Goal: Find specific page/section: Find specific page/section

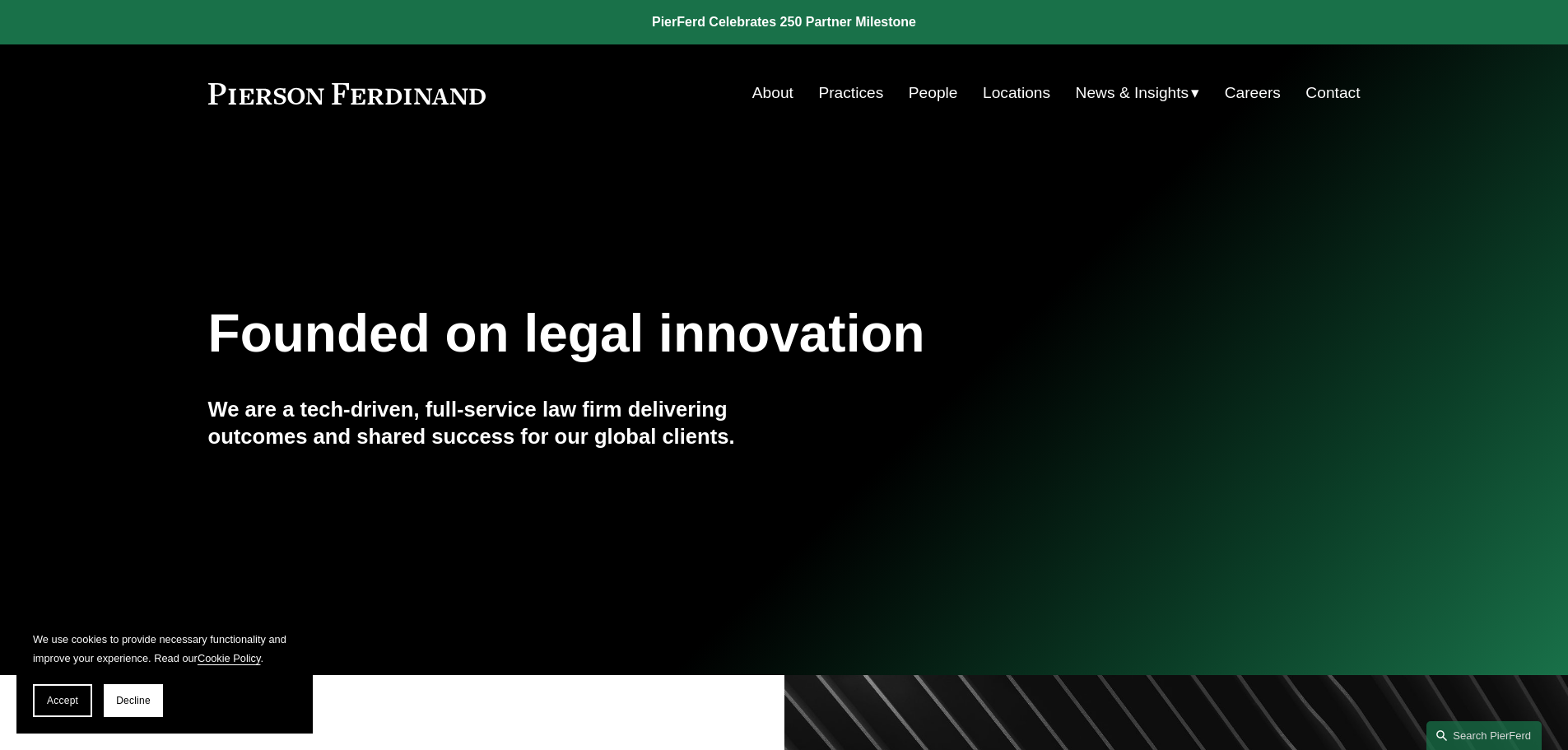
click at [1007, 92] on link "Locations" at bounding box center [1016, 93] width 68 height 32
click at [775, 88] on link "About" at bounding box center [773, 93] width 41 height 32
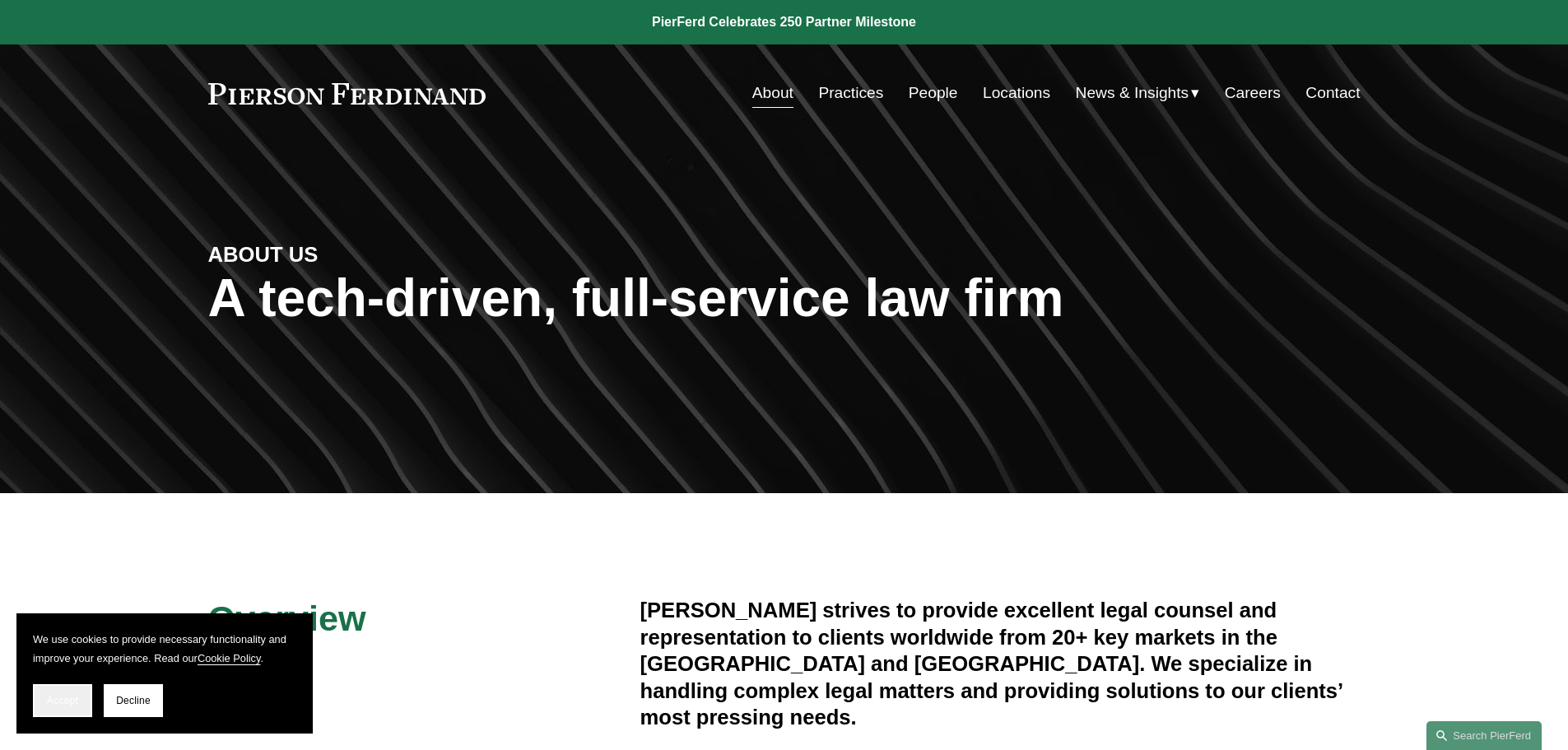
click at [58, 708] on button "Accept" at bounding box center [62, 700] width 59 height 32
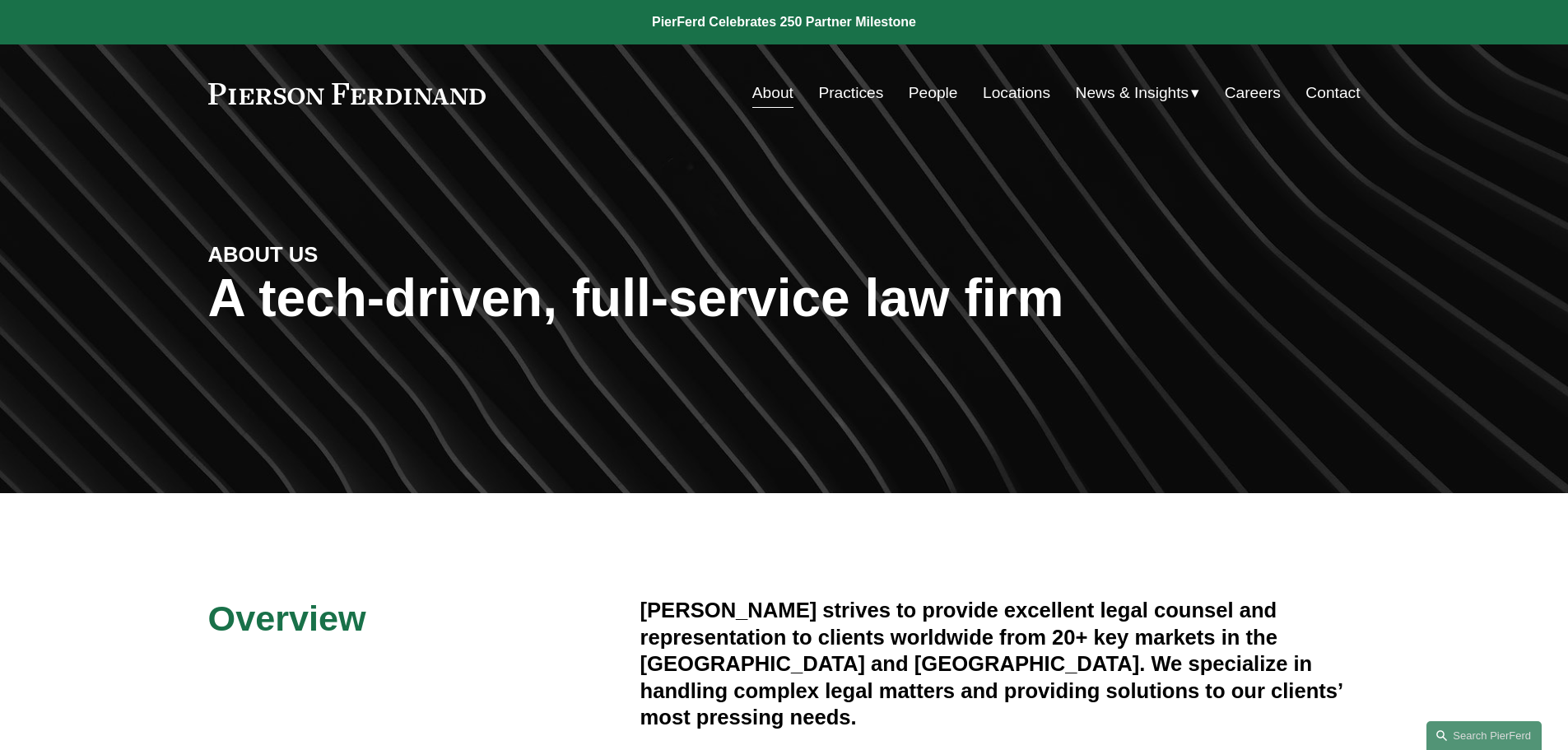
click at [1009, 92] on link "Locations" at bounding box center [1016, 93] width 68 height 32
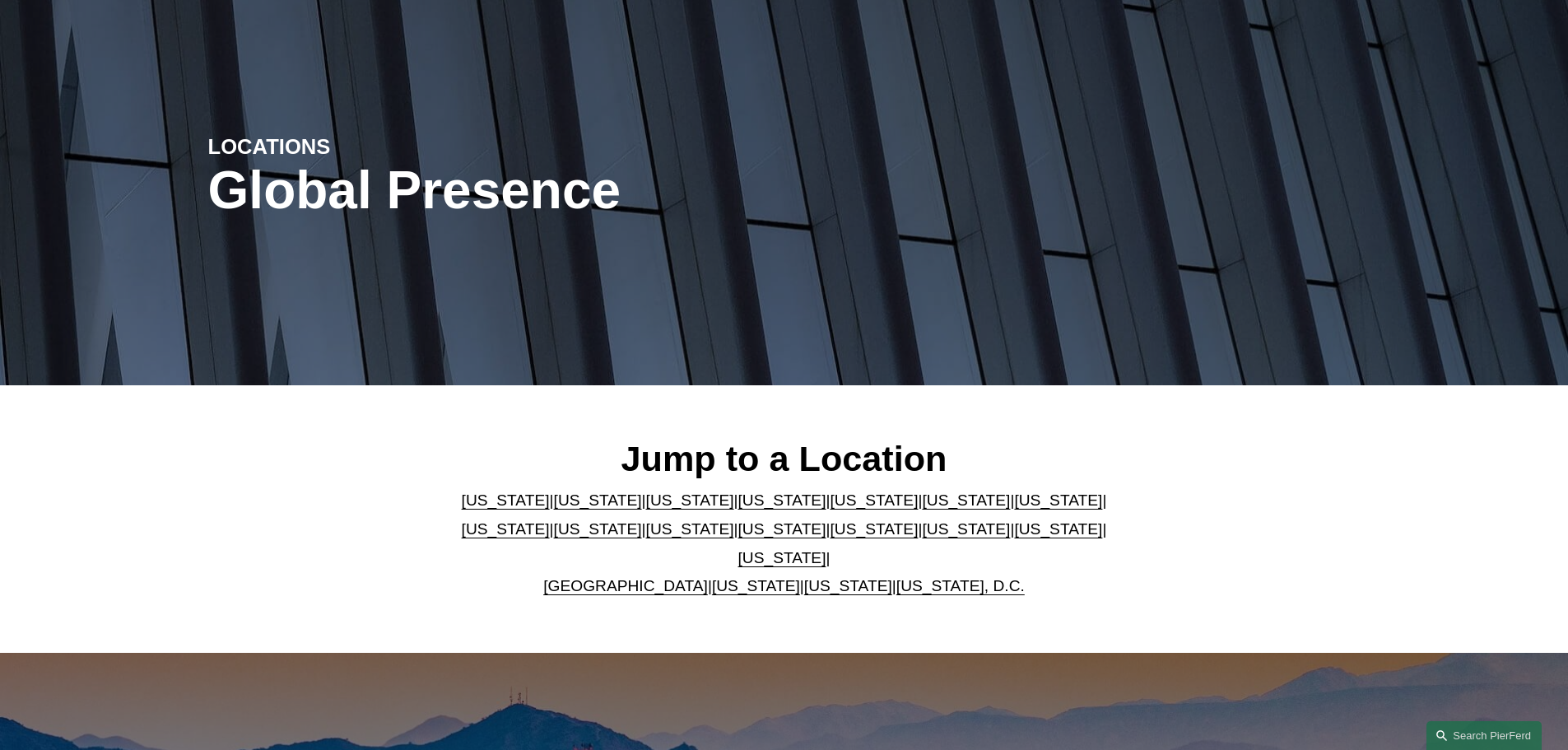
scroll to position [330, 0]
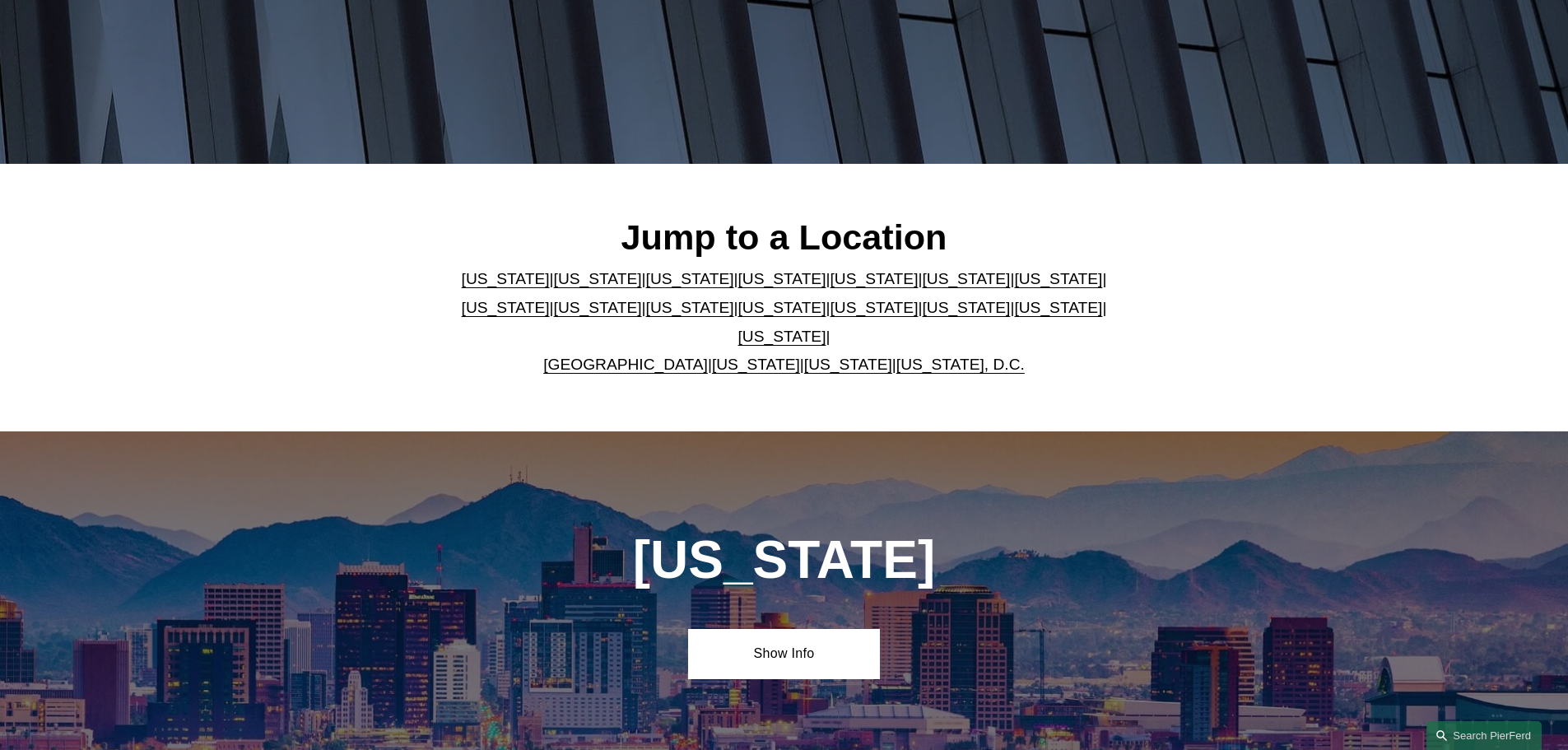
click at [554, 286] on link "[US_STATE]" at bounding box center [598, 279] width 88 height 17
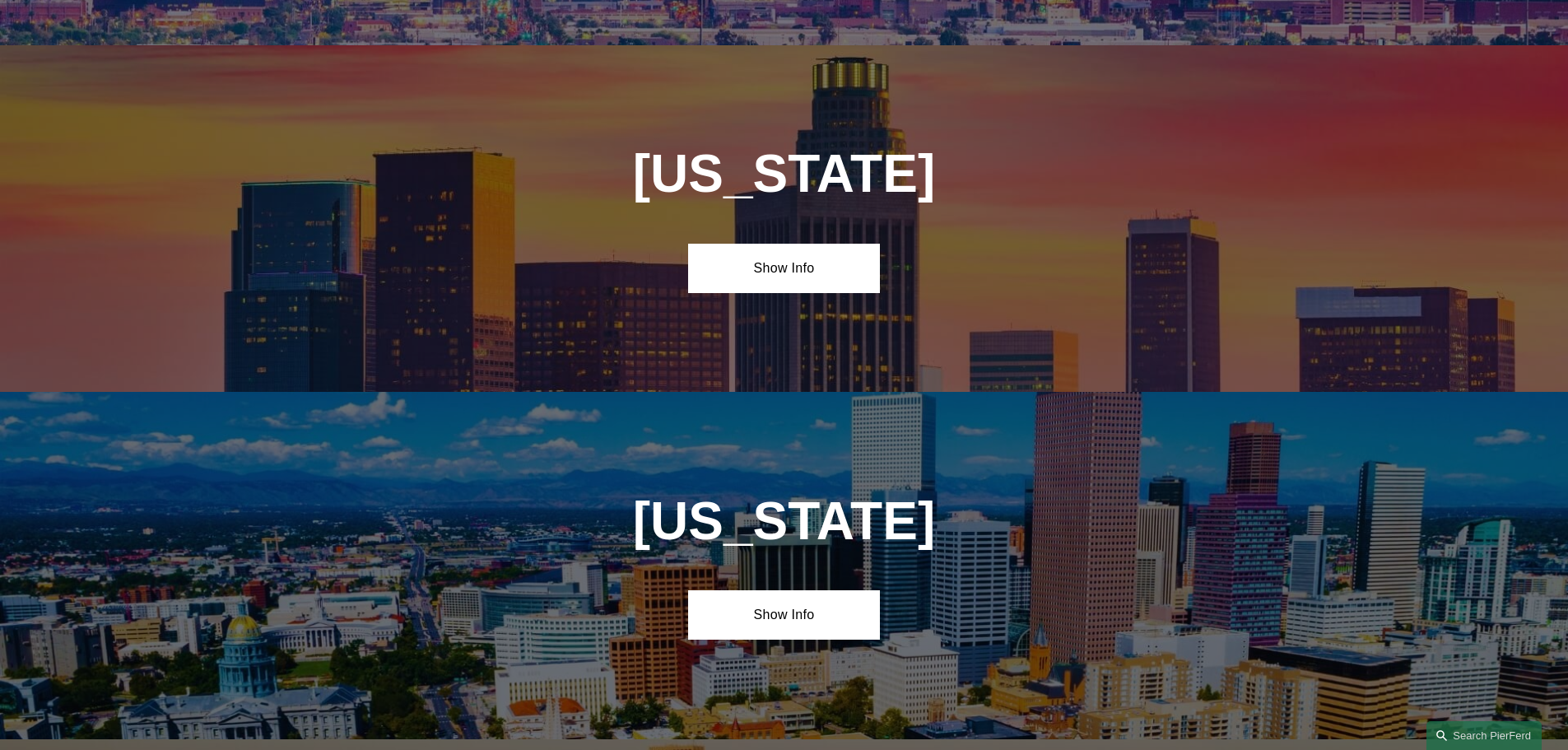
scroll to position [1095, 0]
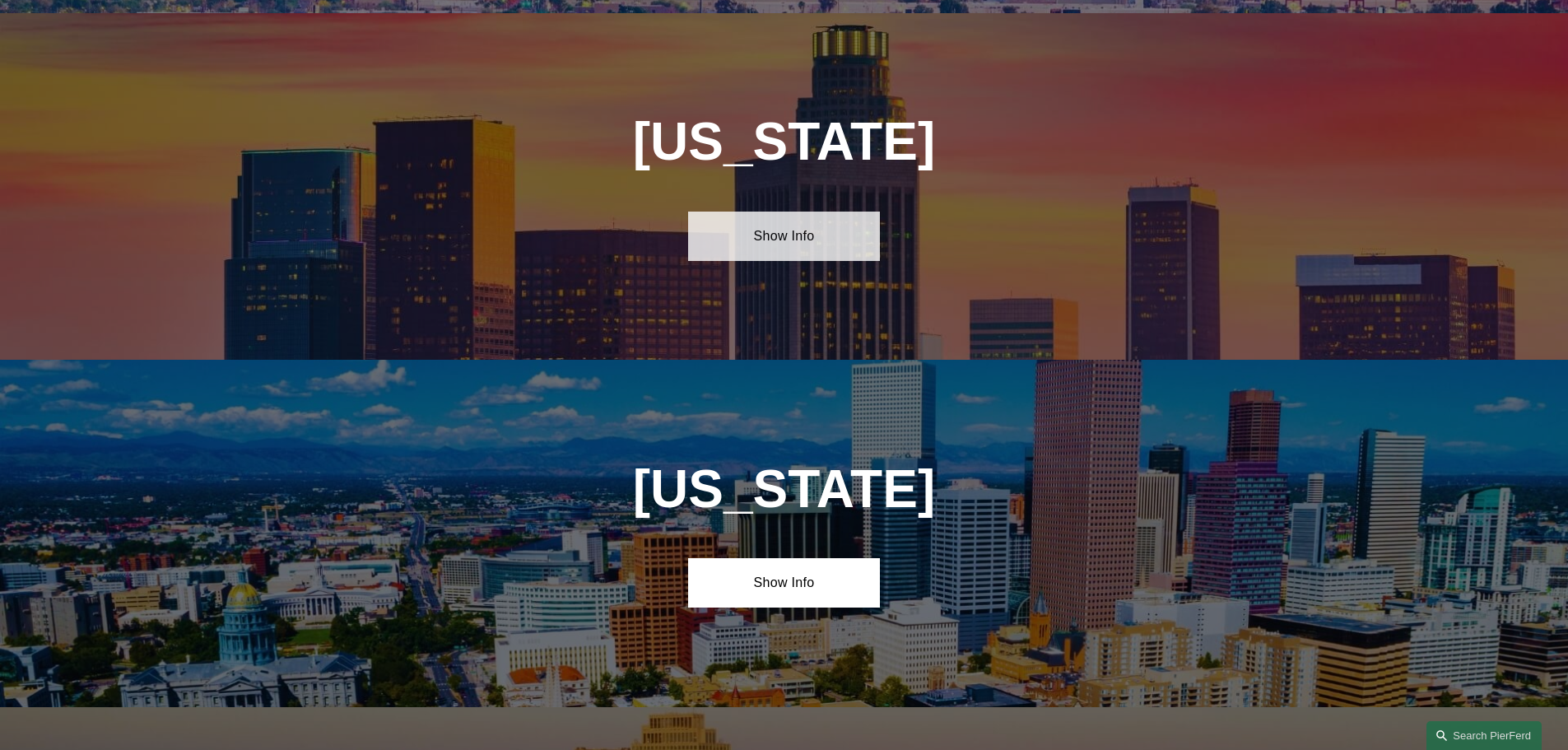
click at [784, 212] on link "Show Info" at bounding box center [784, 237] width 192 height 50
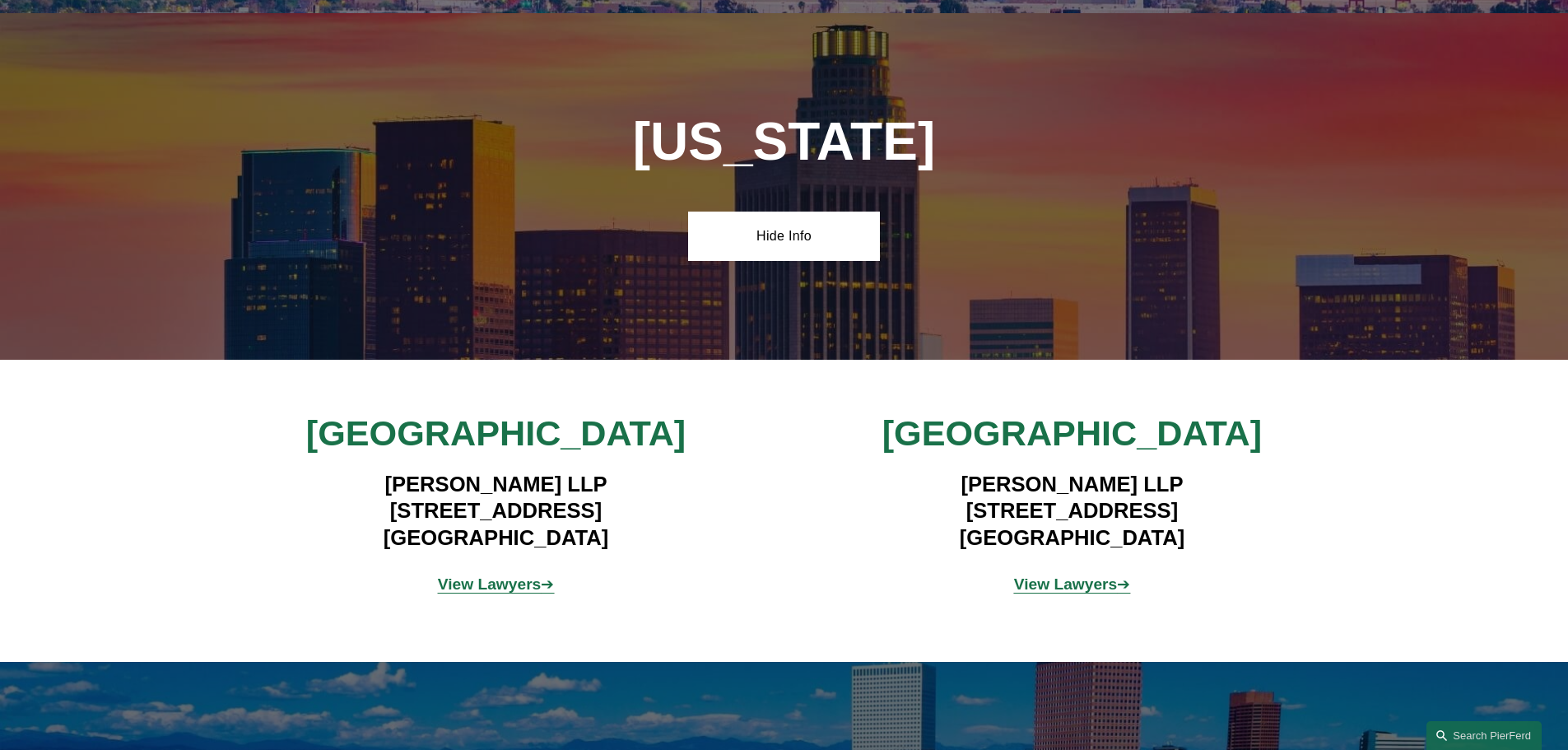
click at [486, 576] on strong "View Lawyers" at bounding box center [490, 585] width 104 height 17
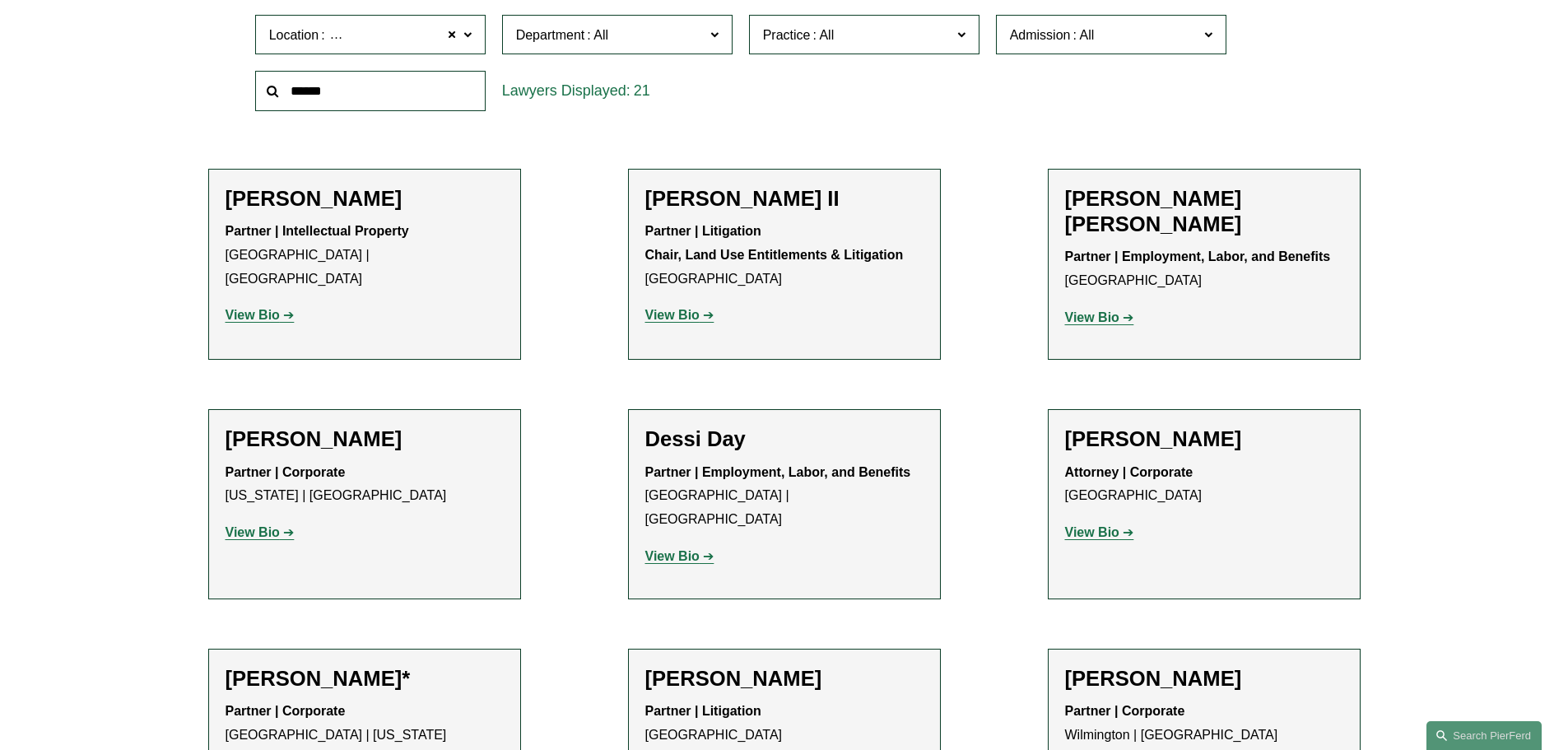
scroll to position [576, 0]
click at [683, 316] on strong "View Bio" at bounding box center [672, 315] width 54 height 14
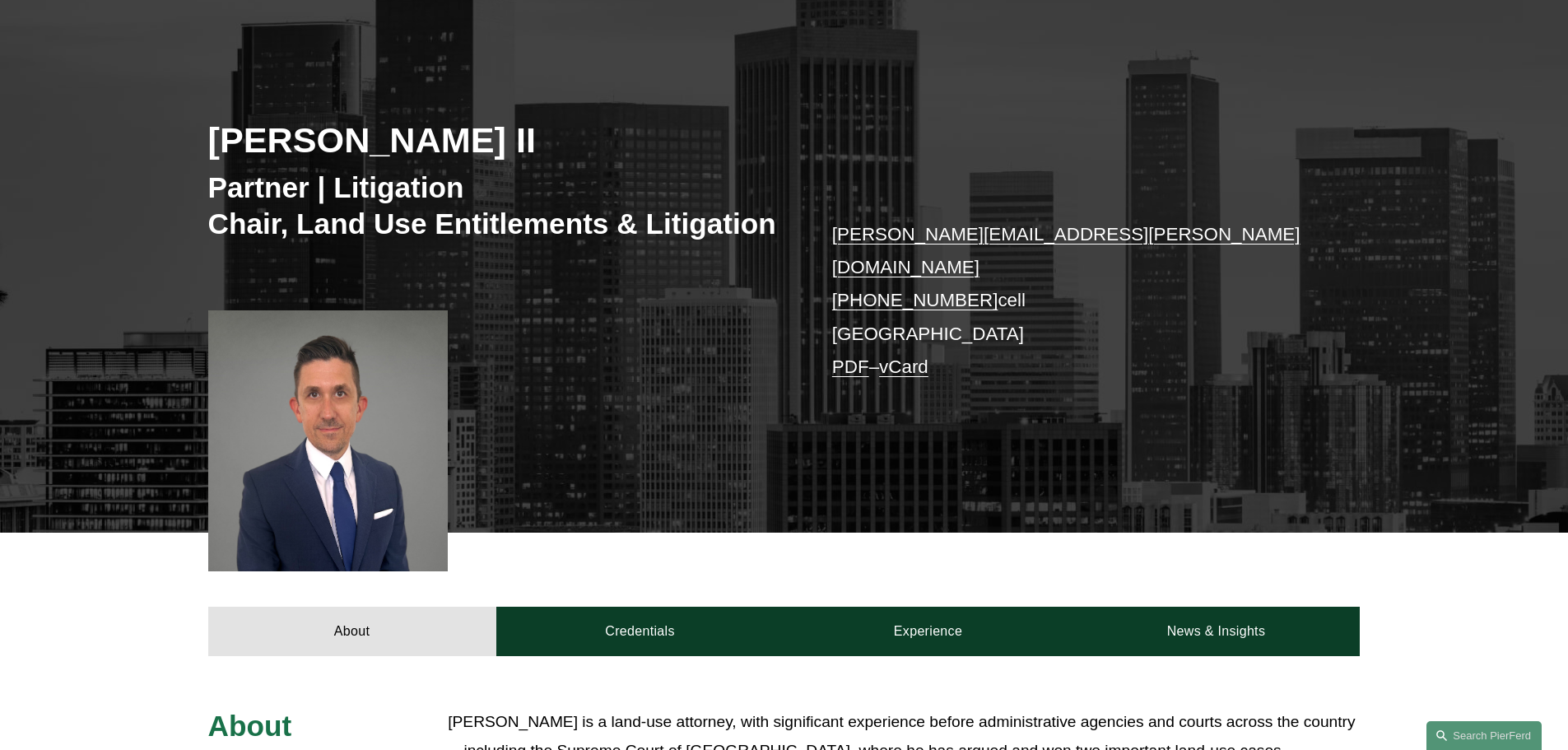
scroll to position [494, 0]
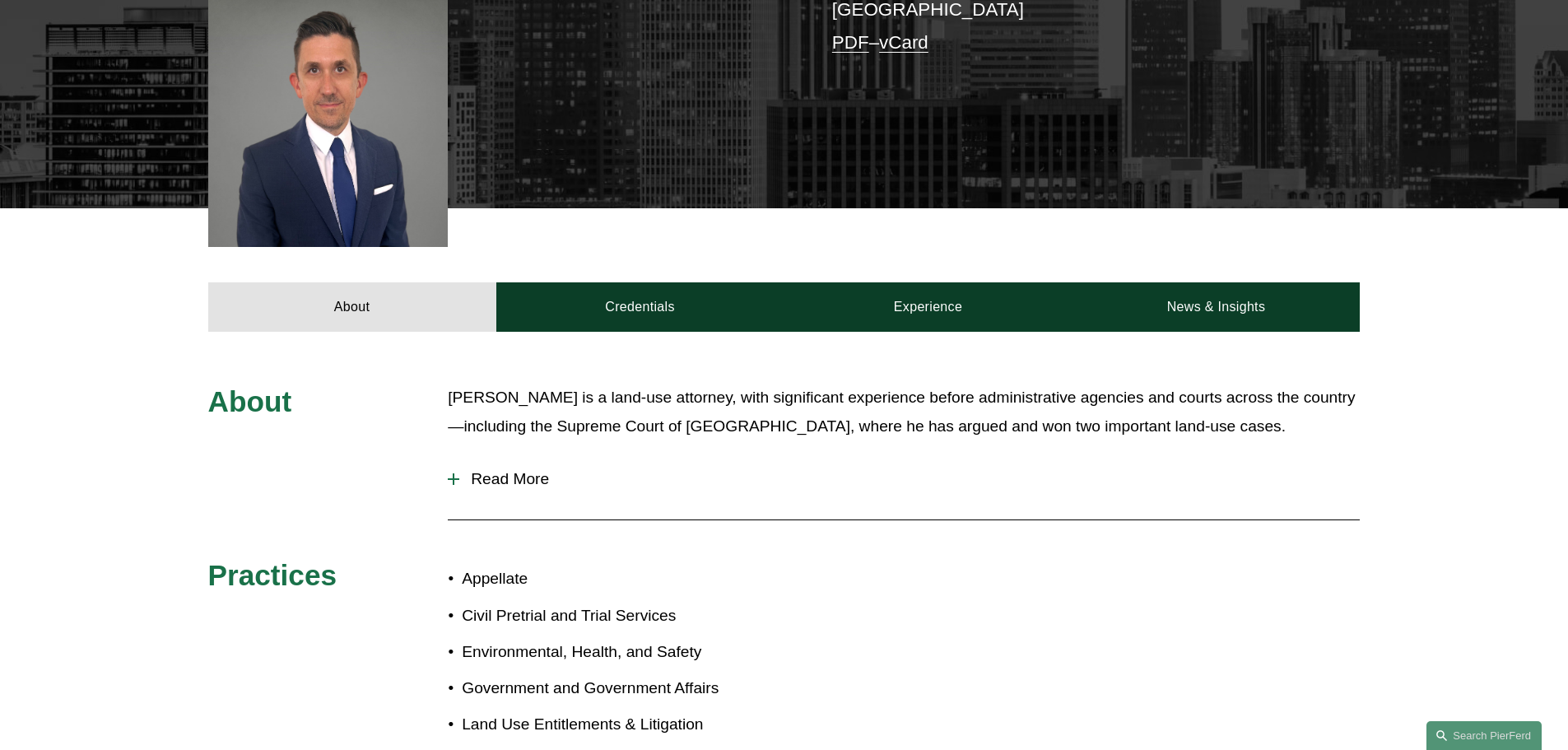
click at [451, 474] on div at bounding box center [454, 480] width 11 height 11
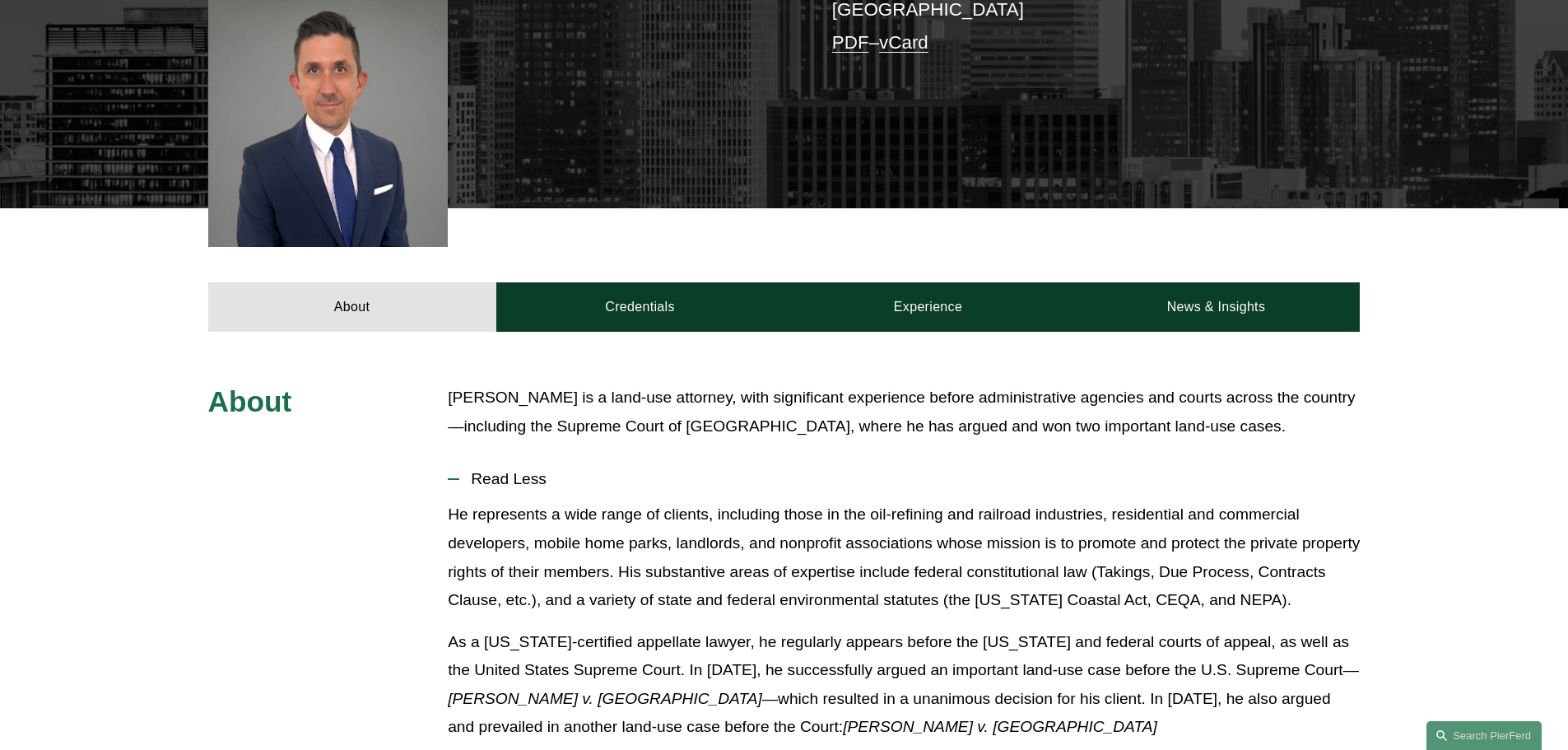
click at [451, 474] on div at bounding box center [454, 480] width 11 height 11
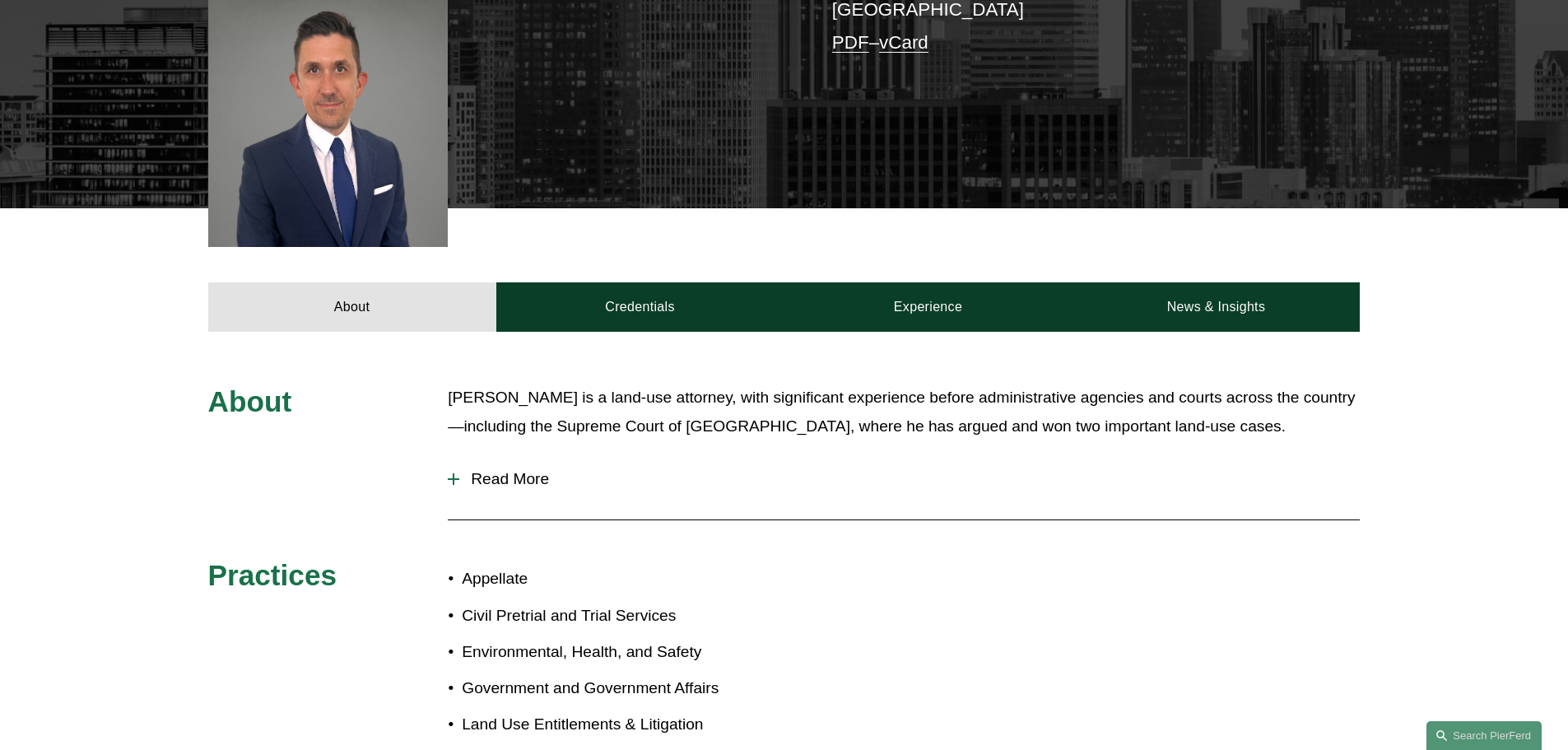
click at [451, 474] on div at bounding box center [454, 480] width 11 height 11
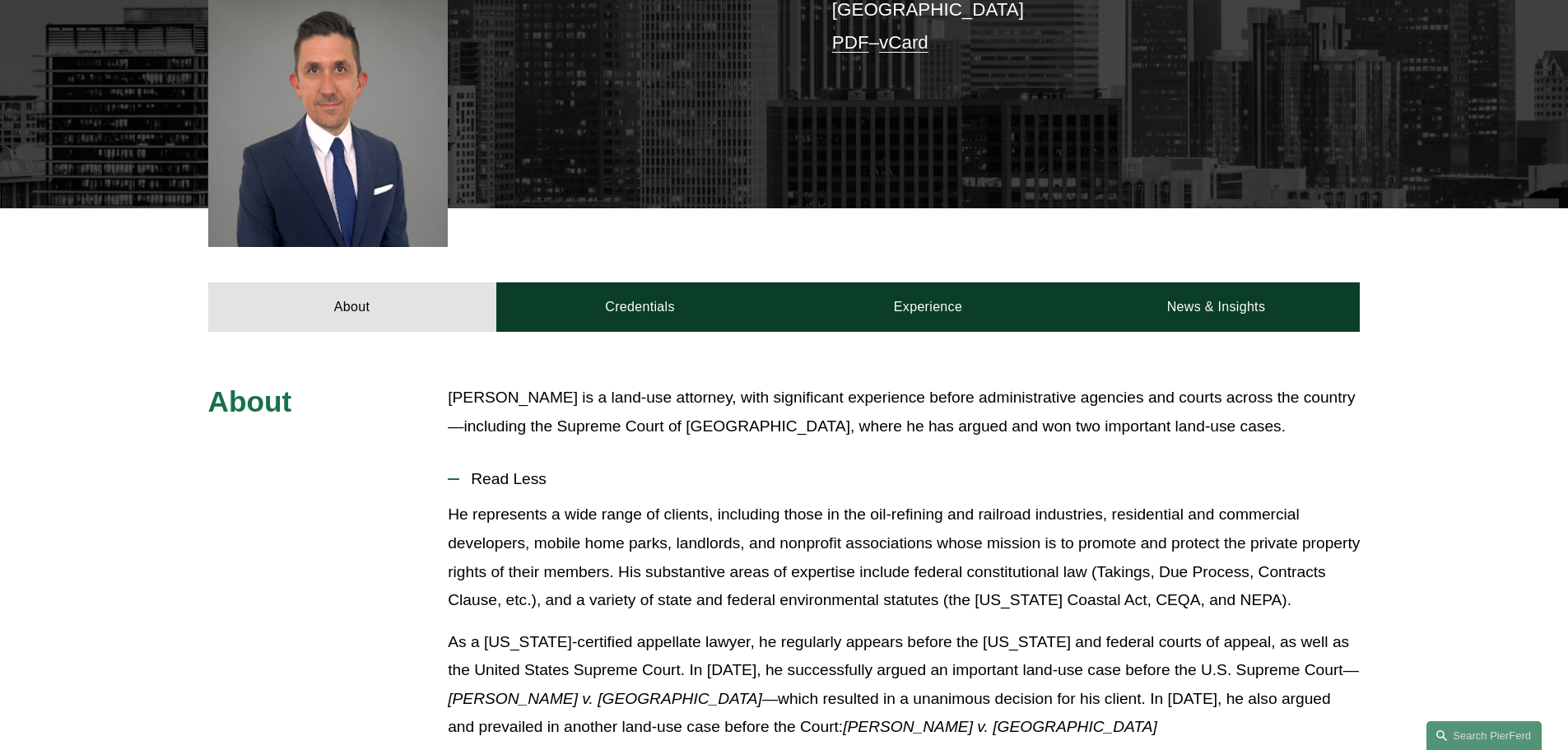
click at [451, 474] on div at bounding box center [454, 480] width 11 height 11
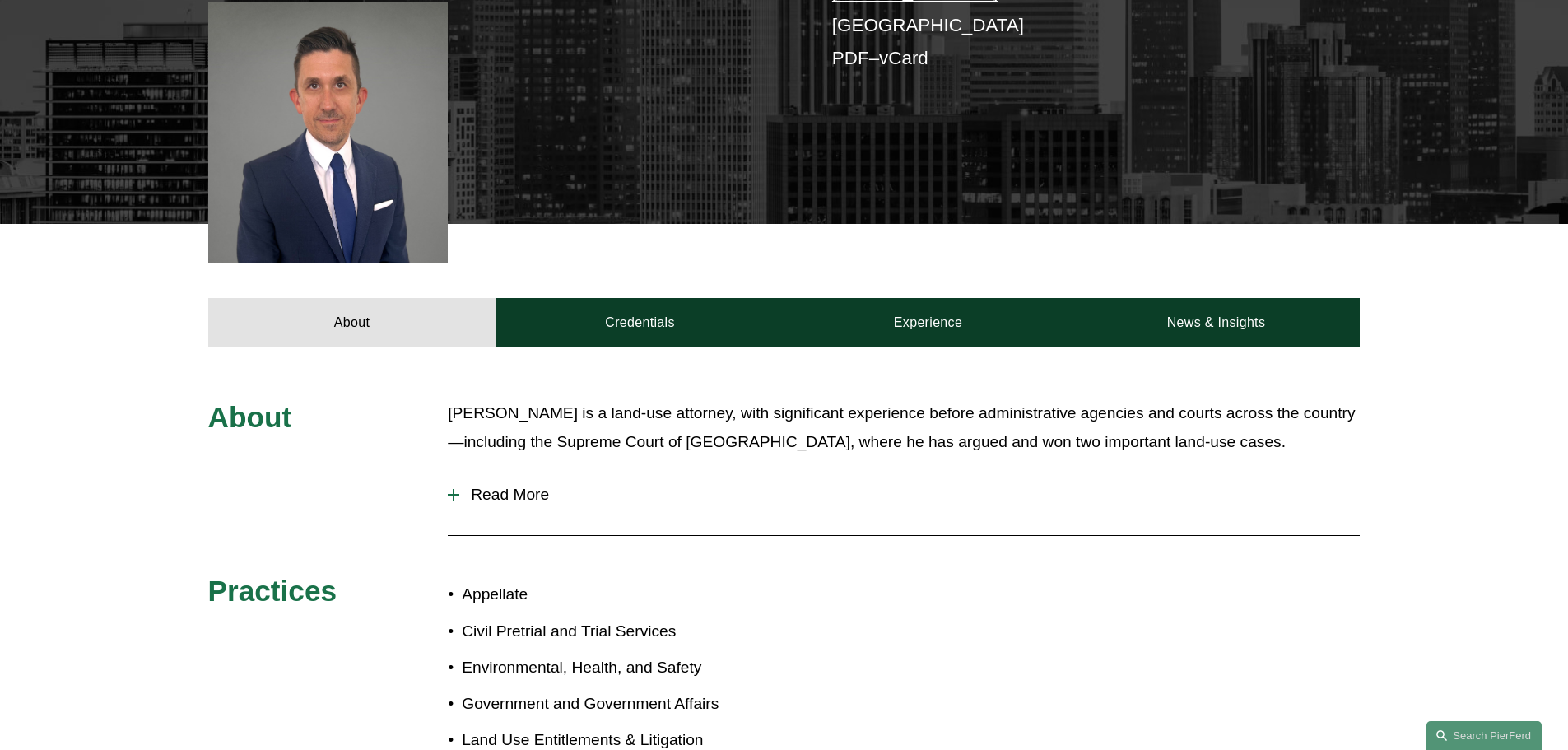
scroll to position [89, 0]
